Goal: Task Accomplishment & Management: Complete application form

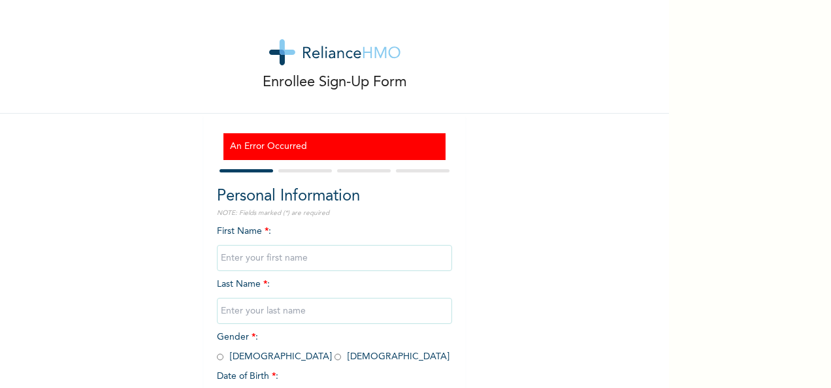
scroll to position [112, 0]
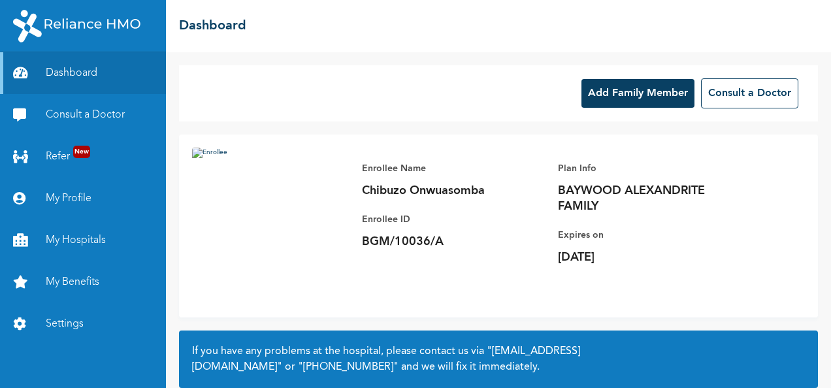
click at [617, 95] on button "Add Family Member" at bounding box center [637, 93] width 113 height 29
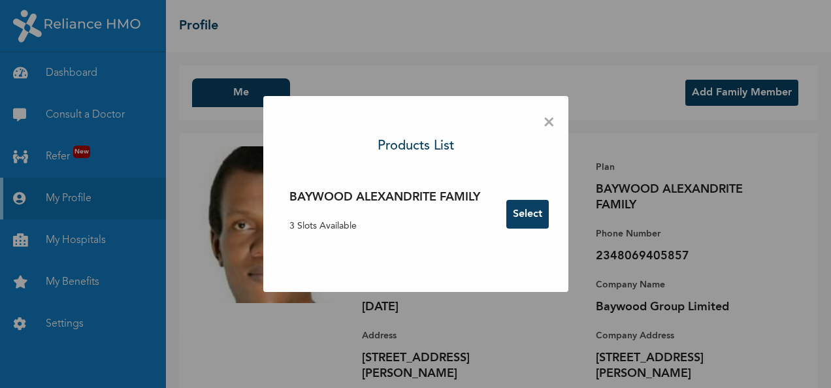
click at [531, 216] on button "Select" at bounding box center [527, 214] width 42 height 29
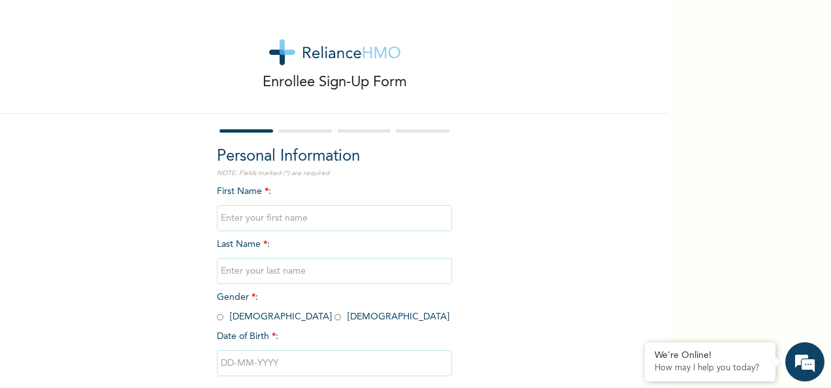
click at [230, 221] on input "text" at bounding box center [334, 218] width 235 height 26
click at [571, 257] on div "Enrollee Sign-Up Form Personal Information NOTE: Fields marked (*) are required…" at bounding box center [334, 224] width 669 height 449
click at [341, 221] on input "text" at bounding box center [334, 218] width 235 height 26
type input "Adaku"
click at [312, 261] on input "text" at bounding box center [334, 271] width 235 height 26
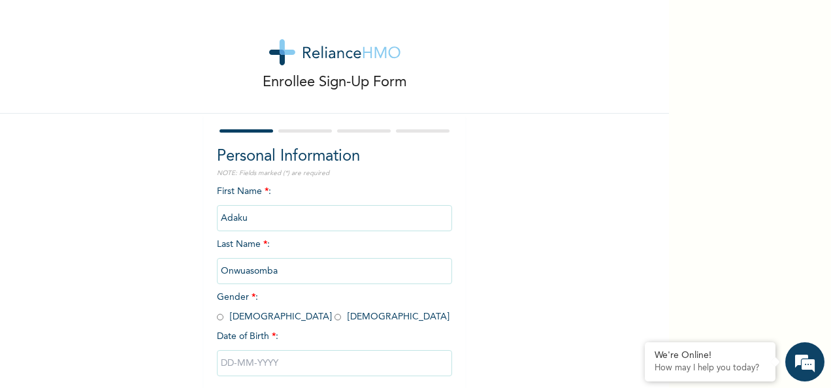
type input "Onwuasomba"
click at [334, 317] on input "radio" at bounding box center [337, 317] width 7 height 12
radio input "true"
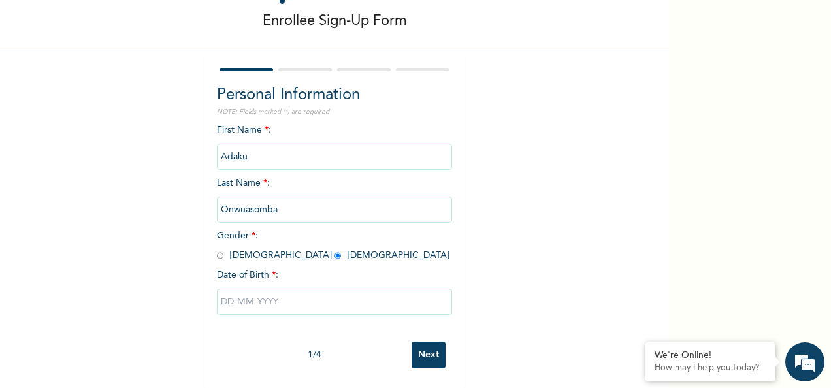
scroll to position [73, 0]
click at [246, 293] on input "text" at bounding box center [334, 302] width 235 height 26
select select "7"
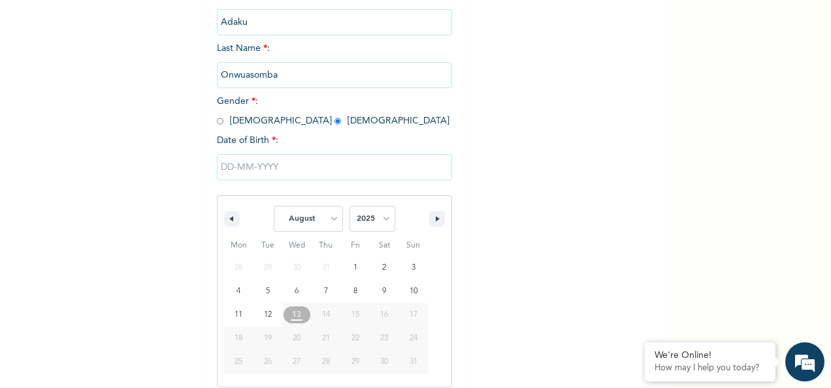
scroll to position [206, 0]
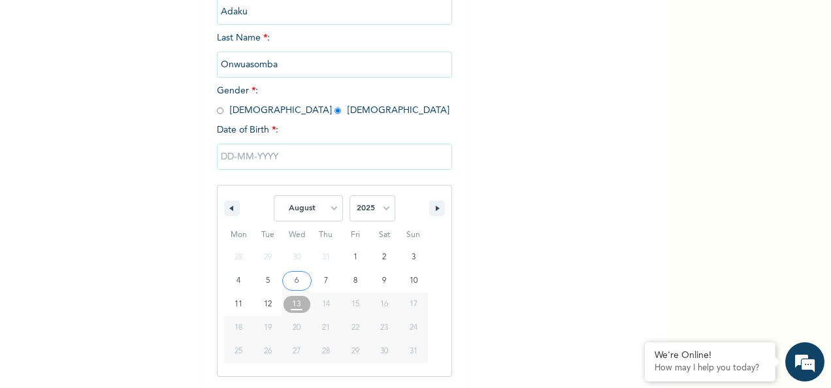
click at [250, 159] on input "text" at bounding box center [334, 157] width 235 height 26
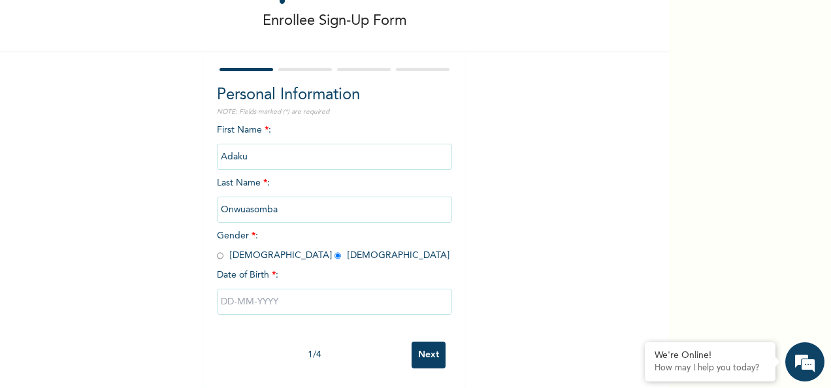
click at [298, 297] on input "text" at bounding box center [334, 302] width 235 height 26
select select "7"
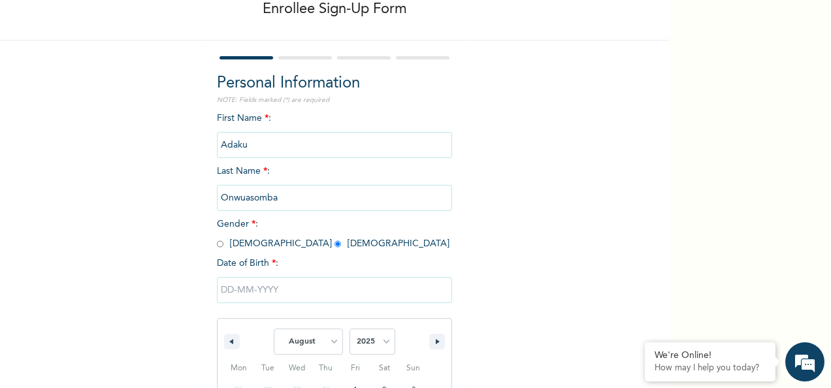
scroll to position [206, 0]
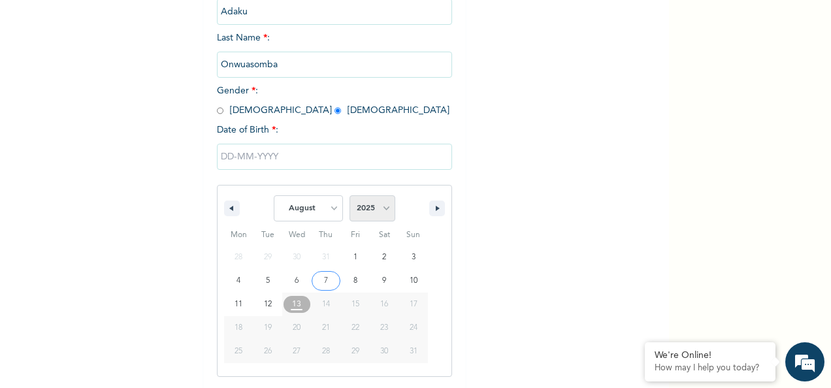
click at [378, 208] on select "2025 2024 2023 2022 2021 2020 2019 2018 2017 2016 2015 2014 2013 2012 2011 2010…" at bounding box center [372, 208] width 46 height 26
select select "1983"
click at [349, 197] on select "2025 2024 2023 2022 2021 2020 2019 2018 2017 2016 2015 2014 2013 2012 2011 2010…" at bounding box center [372, 208] width 46 height 26
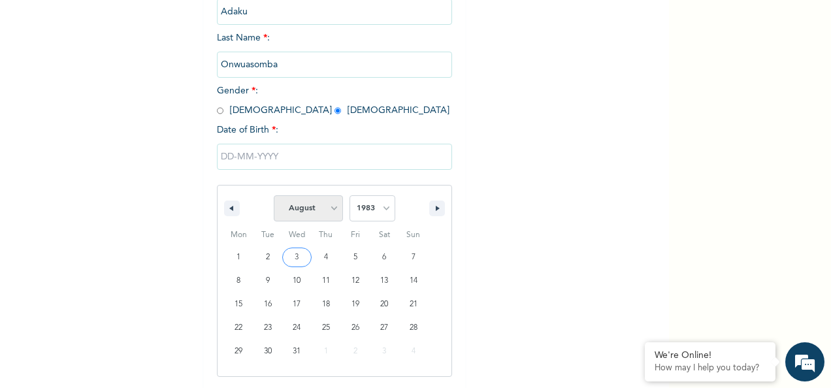
click at [327, 210] on select "January February March April May June July August September October November De…" at bounding box center [308, 208] width 69 height 26
select select "2"
click at [274, 197] on select "January February March April May June July August September October November De…" at bounding box center [308, 208] width 69 height 26
type input "[DATE]"
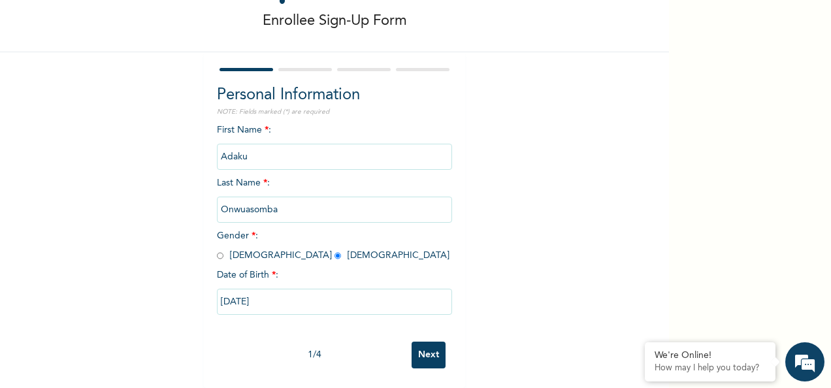
scroll to position [73, 0]
click at [429, 348] on input "Next" at bounding box center [429, 355] width 34 height 27
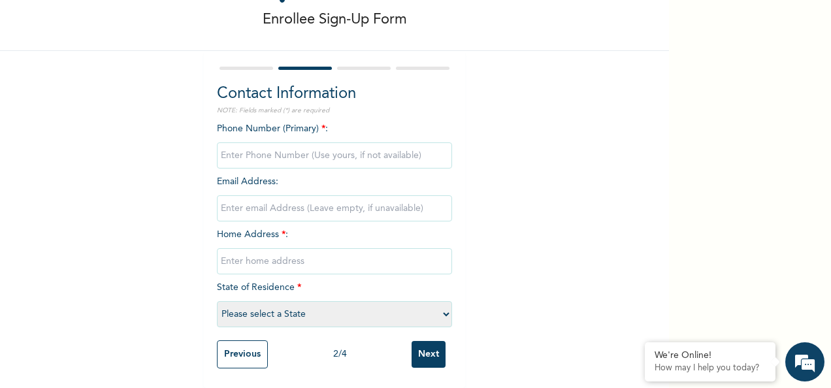
click at [274, 150] on input "phone" at bounding box center [334, 155] width 235 height 26
type input "08035461600"
click at [261, 251] on input "text" at bounding box center [334, 261] width 235 height 26
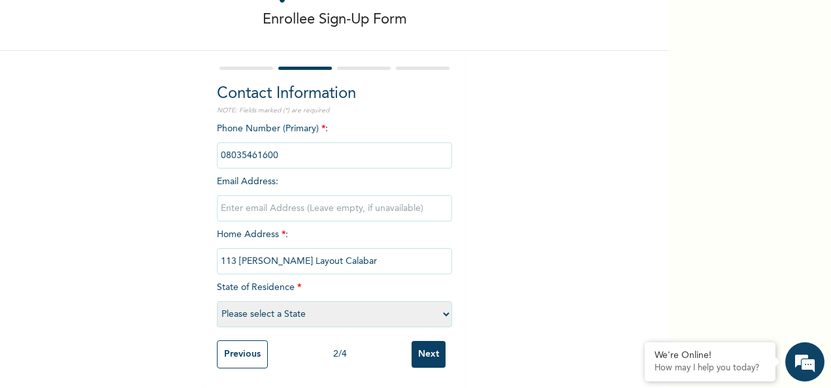
type input "113 [PERSON_NAME] Layout Calabar"
click at [264, 307] on select "Please select a State [PERSON_NAME] (FCT) [PERSON_NAME] Ibom [GEOGRAPHIC_DATA] …" at bounding box center [334, 314] width 235 height 26
select select "9"
click at [217, 301] on select "Please select a State [PERSON_NAME] (FCT) [PERSON_NAME] Ibom [GEOGRAPHIC_DATA] …" at bounding box center [334, 314] width 235 height 26
click at [417, 349] on input "Next" at bounding box center [429, 354] width 34 height 27
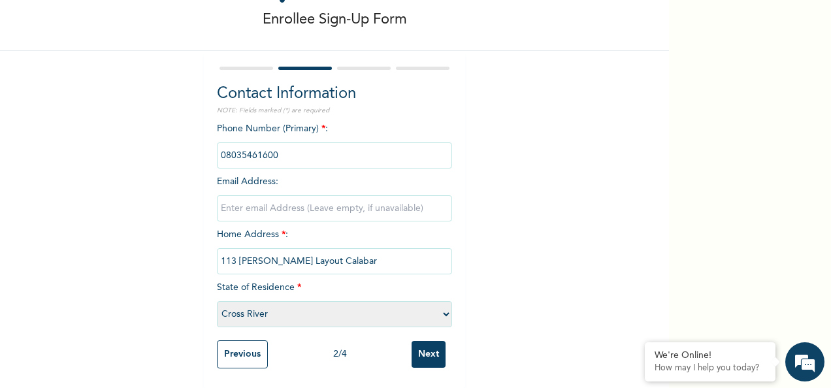
scroll to position [0, 0]
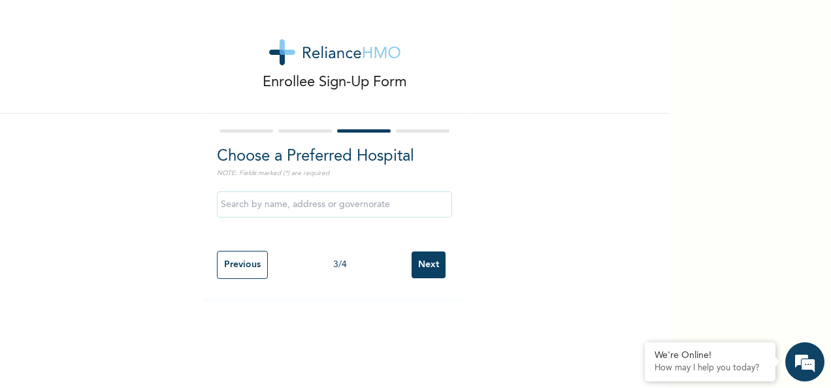
click at [368, 204] on input "text" at bounding box center [334, 204] width 235 height 26
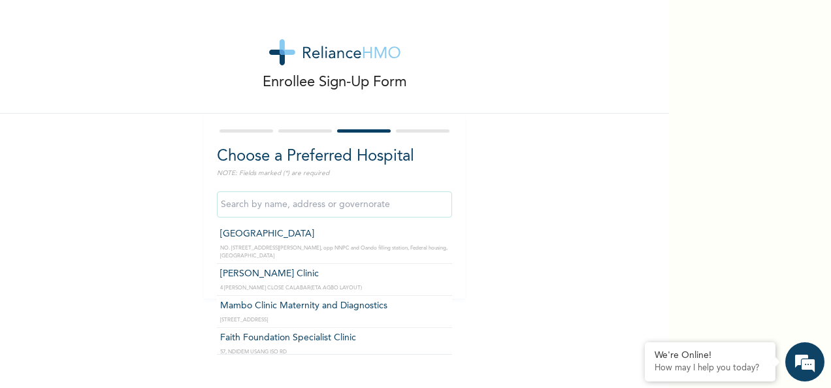
scroll to position [65, 0]
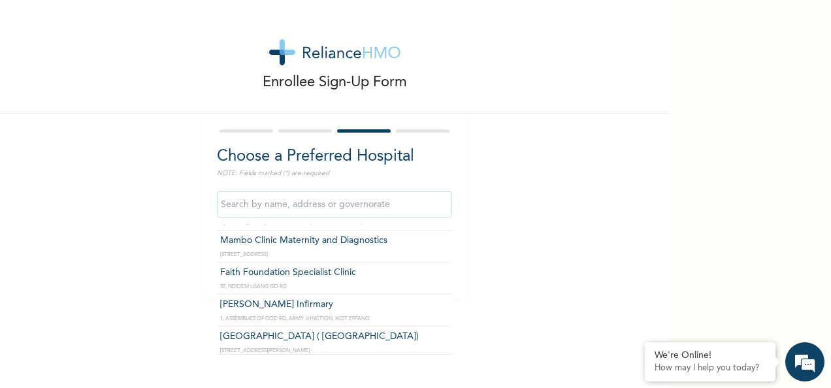
type input "Faith Foundation Specialist Clinic"
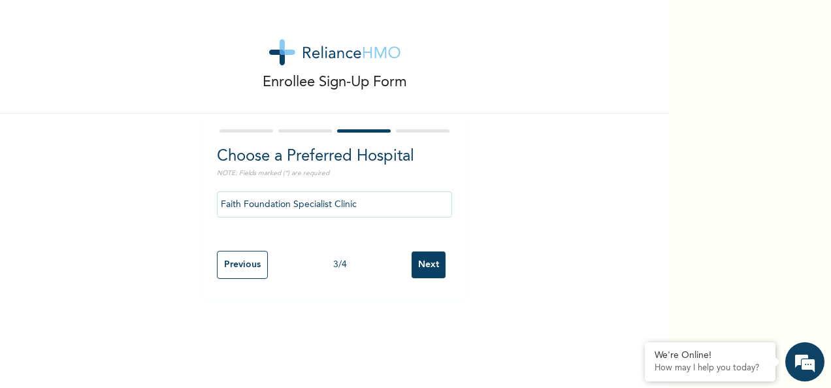
click at [338, 212] on input "Faith Foundation Specialist Clinic" at bounding box center [334, 204] width 235 height 26
click at [426, 267] on input "Next" at bounding box center [429, 265] width 34 height 27
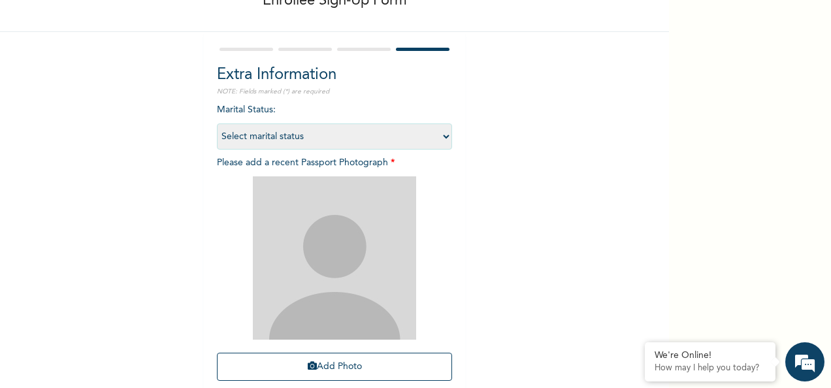
scroll to position [55, 0]
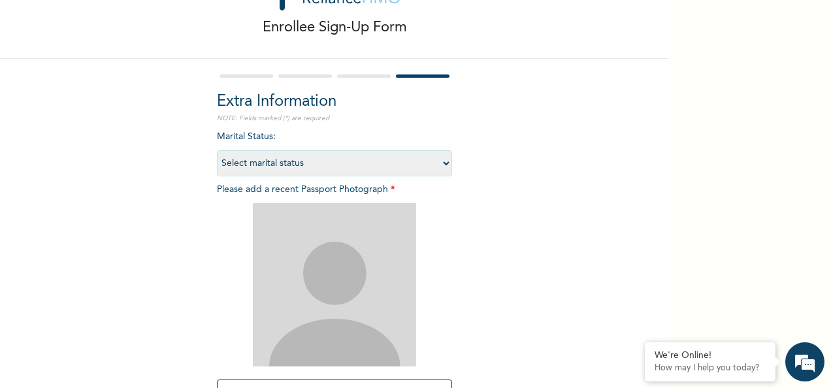
click at [439, 163] on select "Select marital status [DEMOGRAPHIC_DATA] Married [DEMOGRAPHIC_DATA] Widow/[DEMO…" at bounding box center [334, 163] width 235 height 26
select select "2"
click at [217, 150] on select "Select marital status [DEMOGRAPHIC_DATA] Married [DEMOGRAPHIC_DATA] Widow/[DEMO…" at bounding box center [334, 163] width 235 height 26
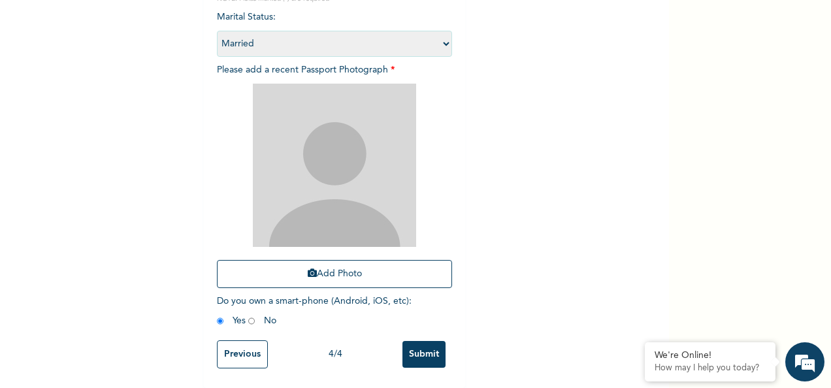
scroll to position [186, 0]
